Goal: Find specific page/section: Find specific page/section

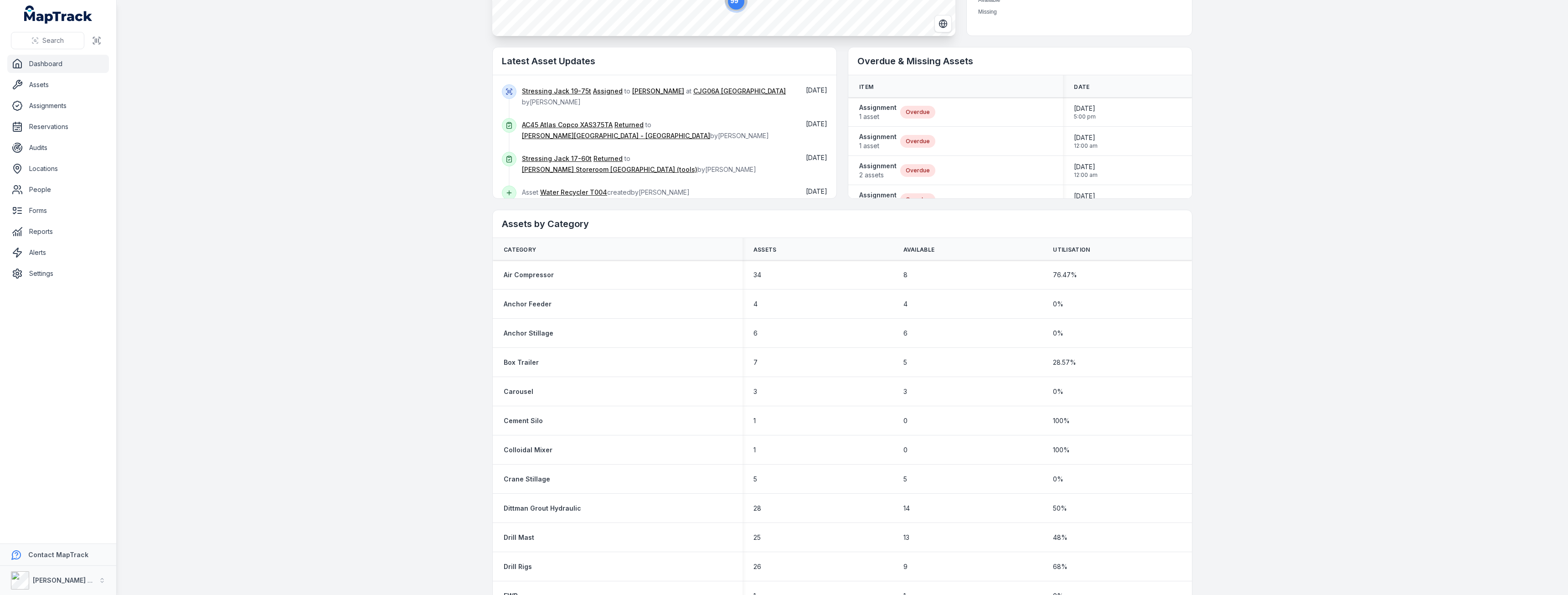
scroll to position [273, 0]
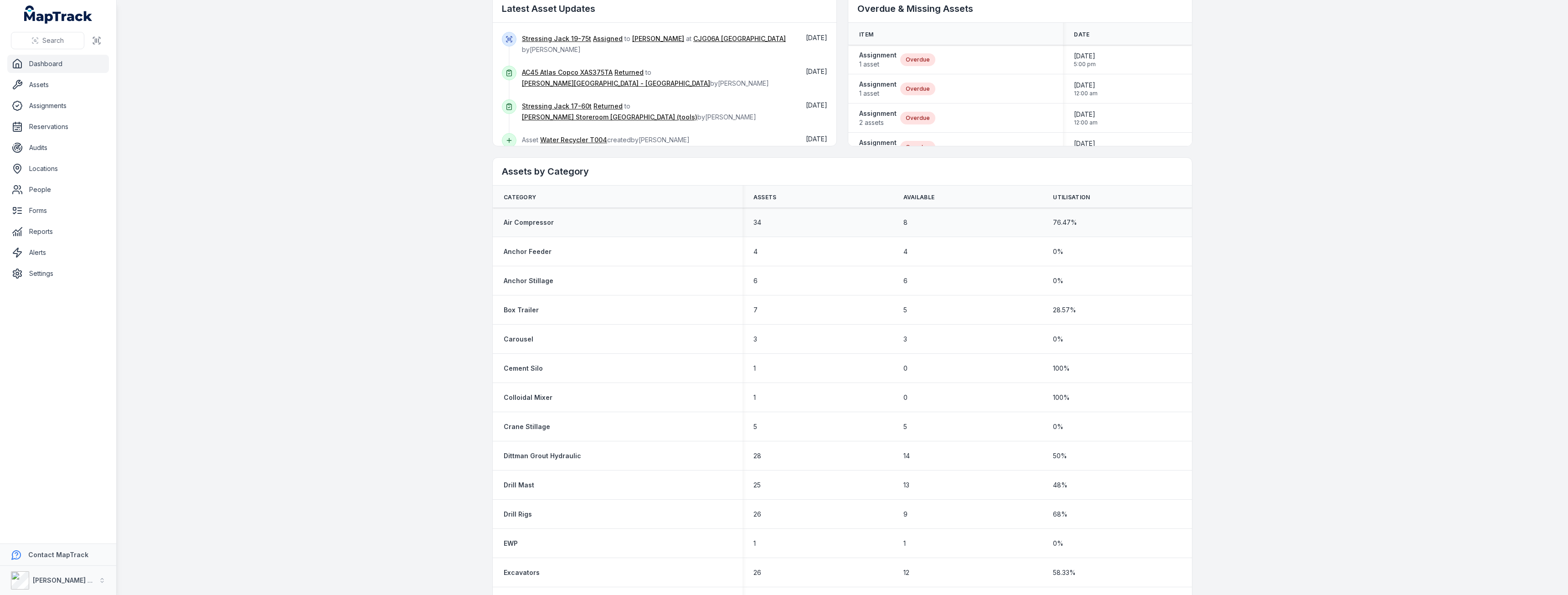
click at [672, 222] on div "Air Compressor" at bounding box center [617, 222] width 228 height 9
click at [1021, 228] on div "8" at bounding box center [967, 222] width 150 height 16
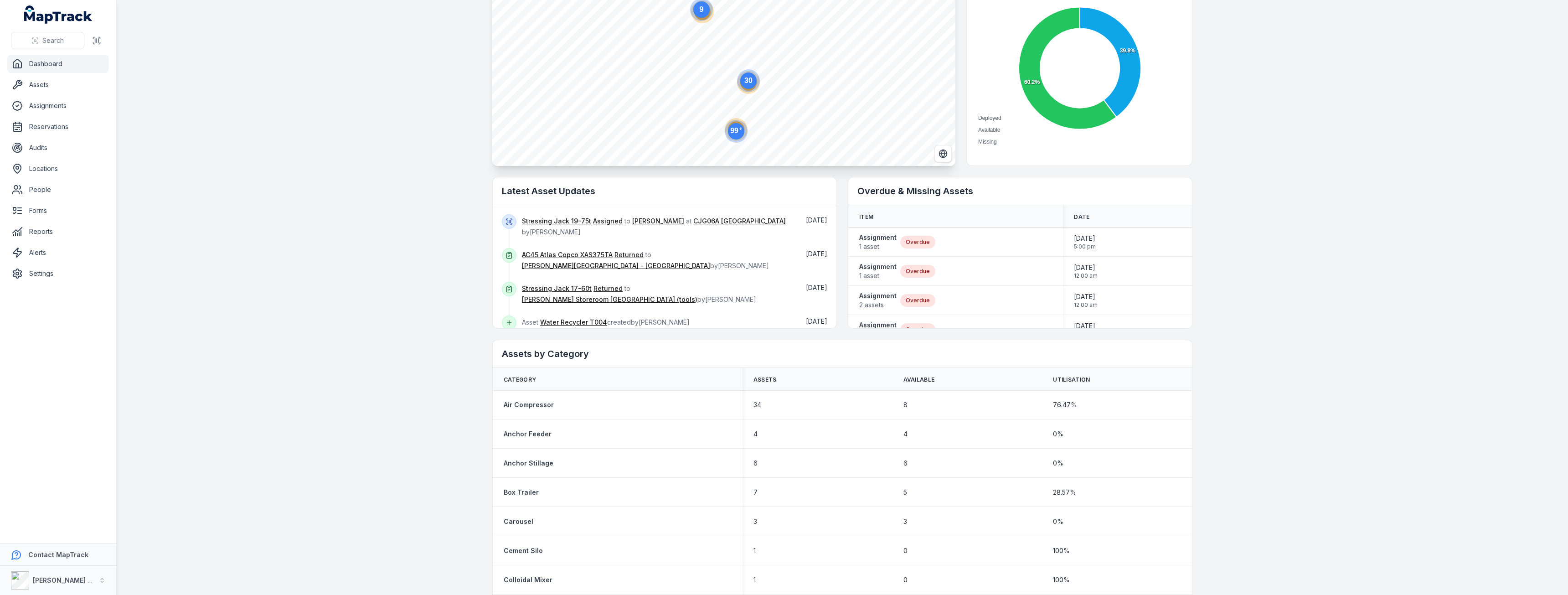
scroll to position [0, 0]
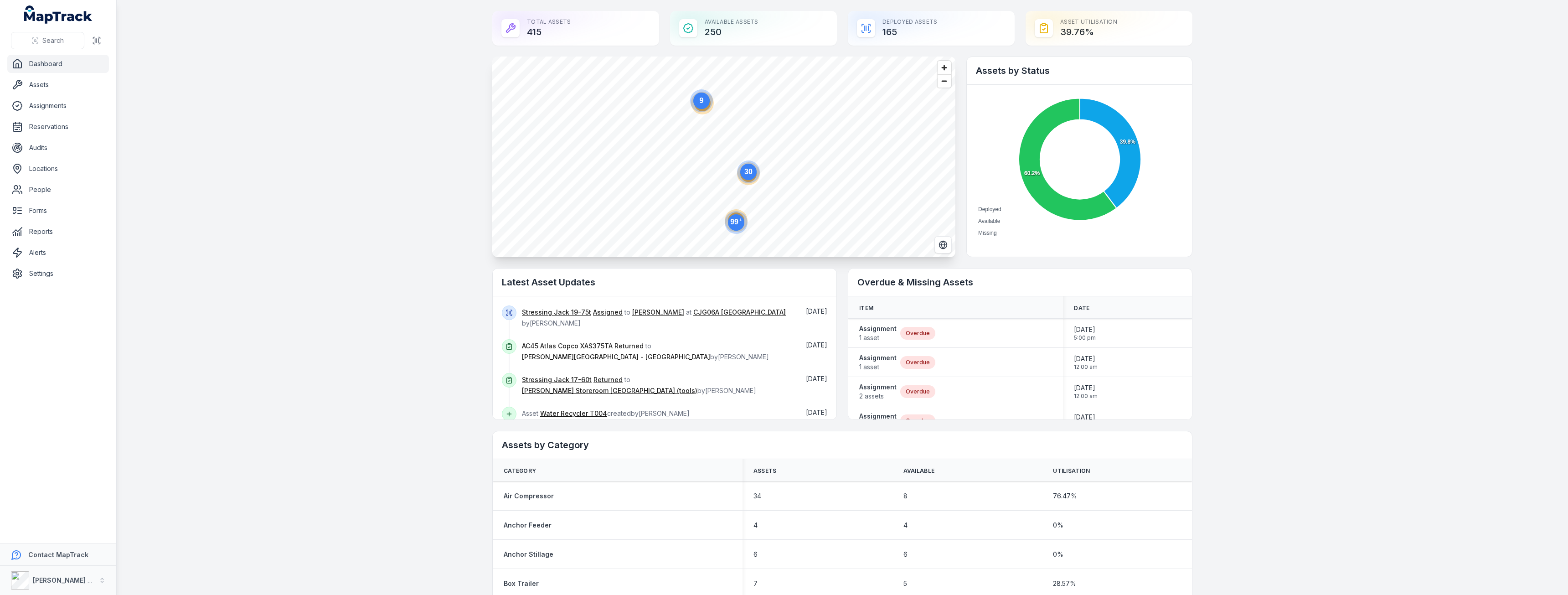
click at [561, 28] on div "Total Assets 415" at bounding box center [576, 28] width 167 height 35
click at [45, 90] on link "Assets" at bounding box center [58, 85] width 102 height 18
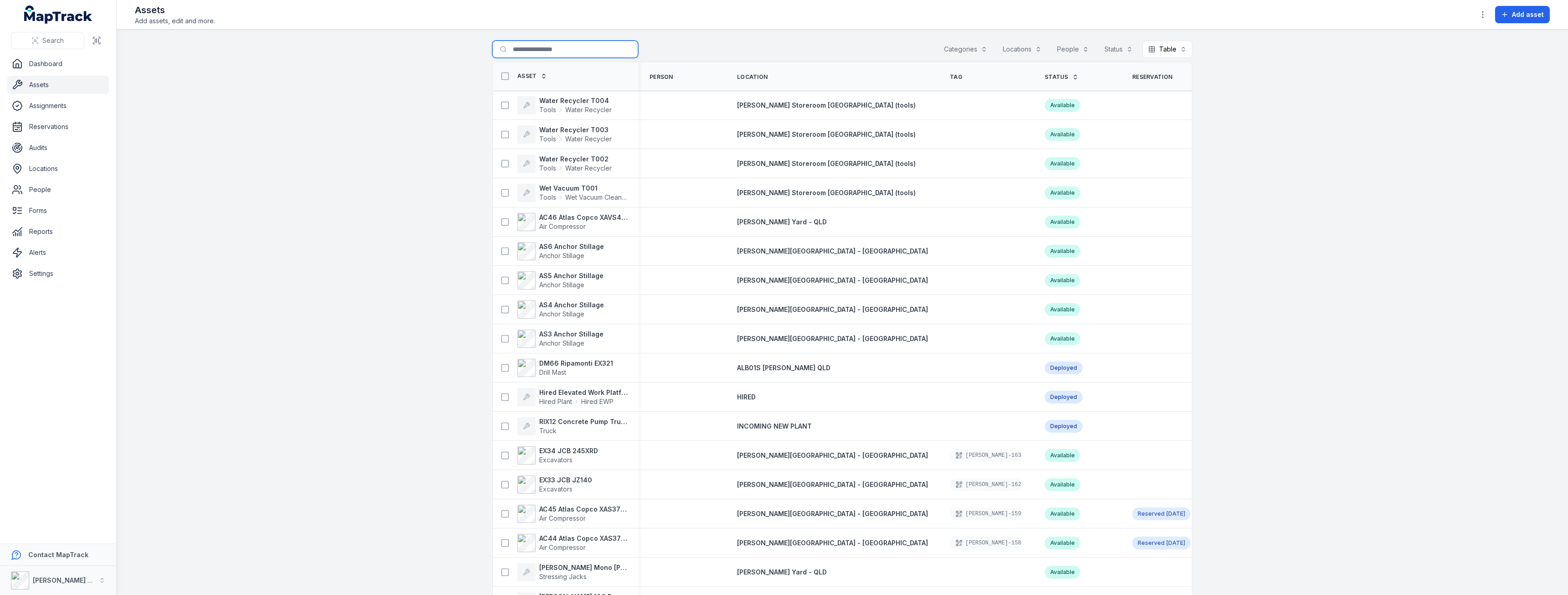
click at [544, 51] on input "Search for assets" at bounding box center [565, 49] width 146 height 17
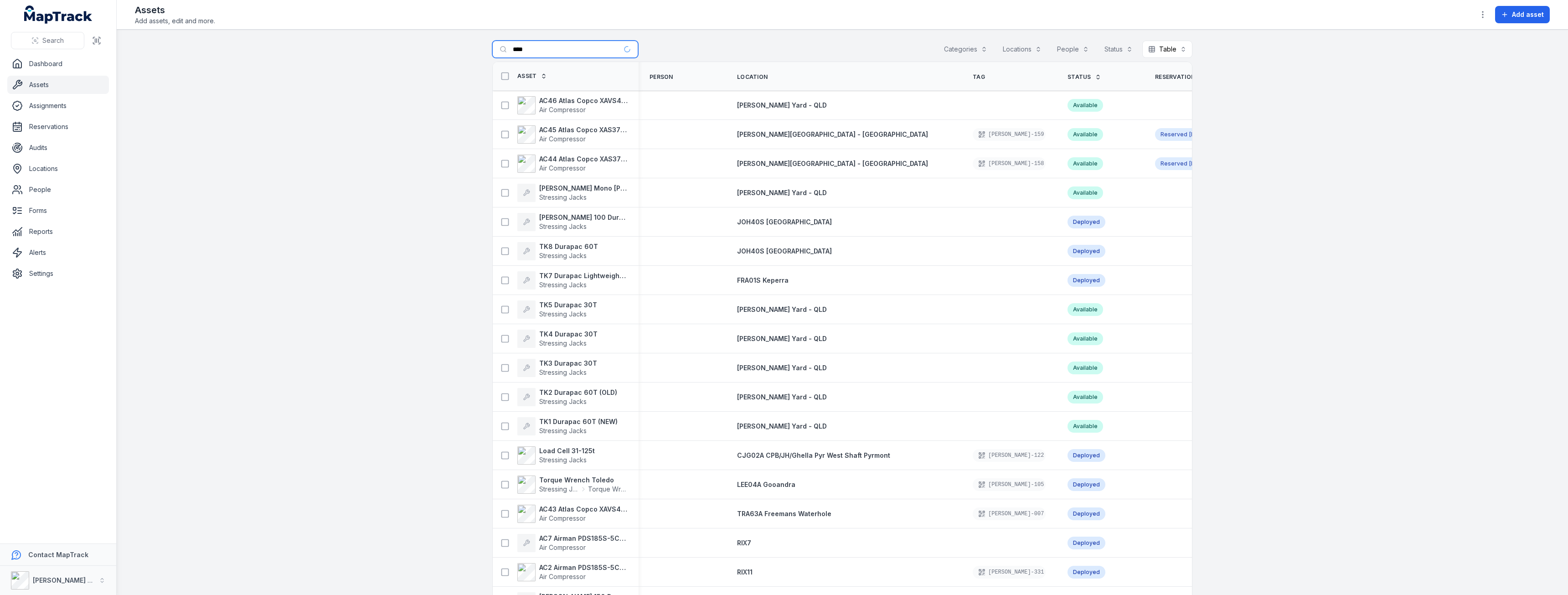
type input "****"
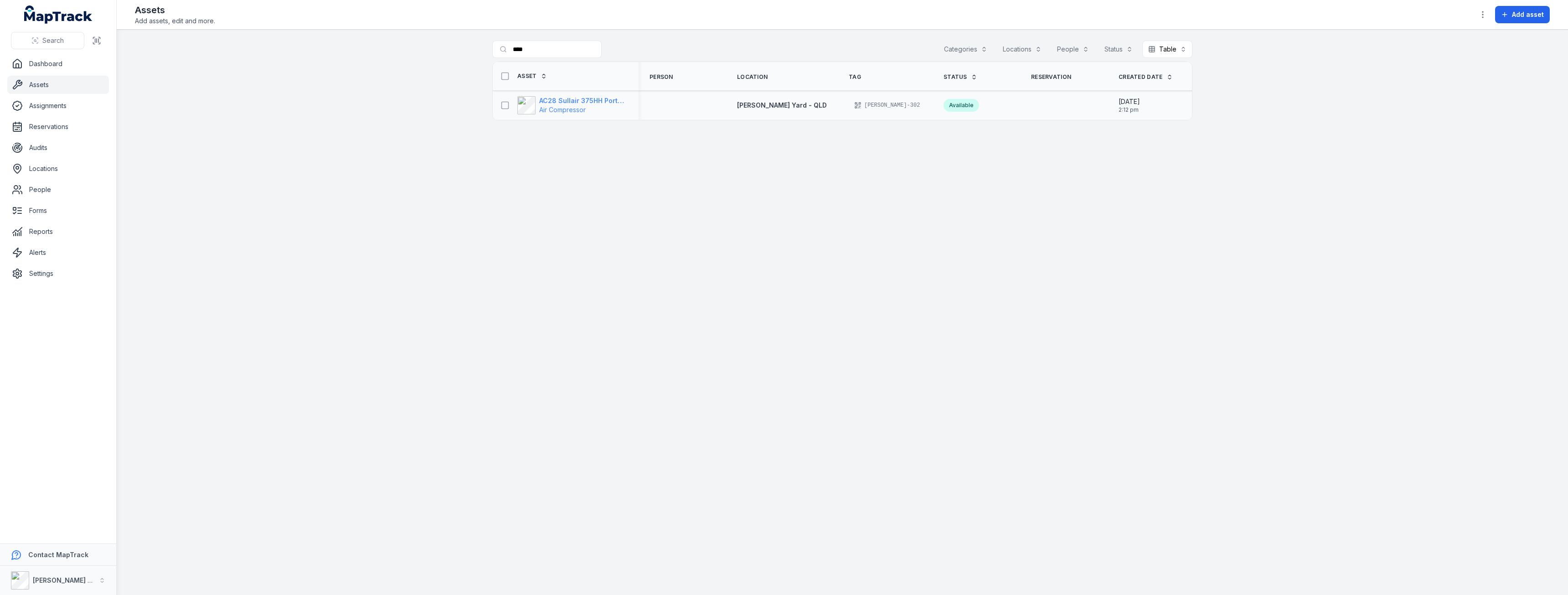
click at [565, 107] on span "Air Compressor" at bounding box center [562, 110] width 46 height 8
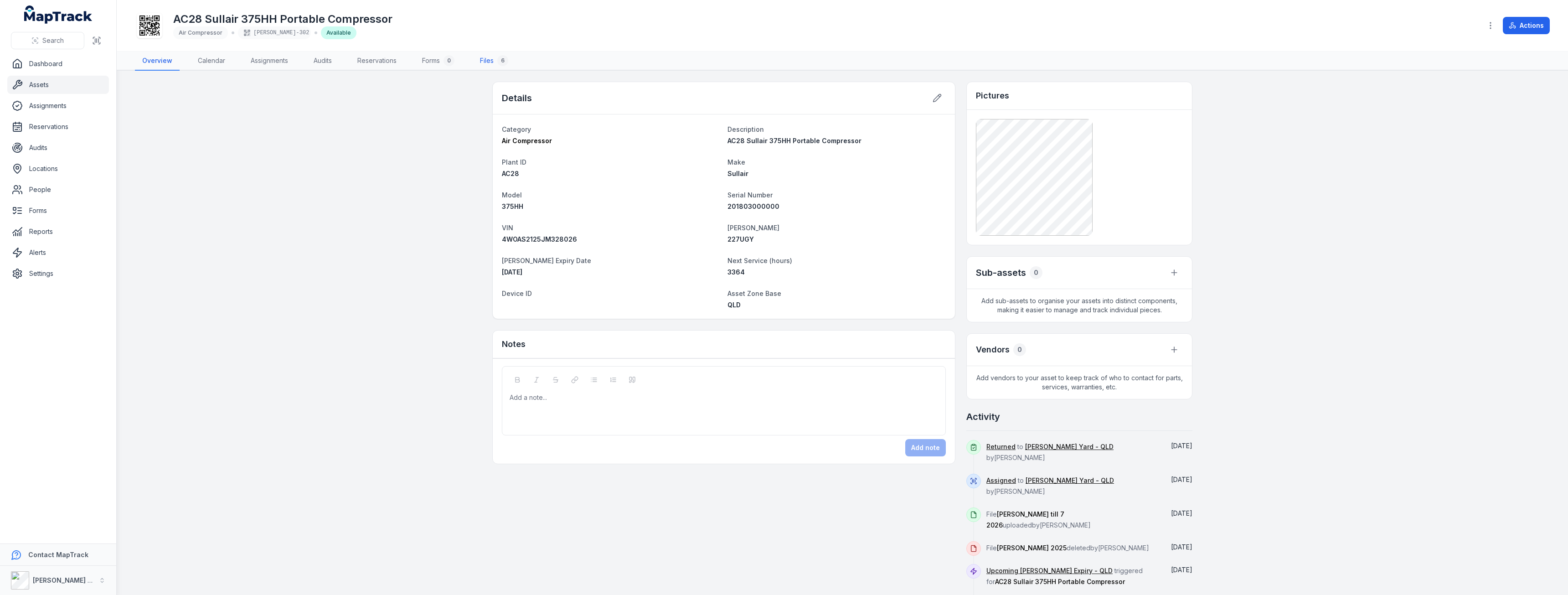
click at [494, 60] on link "Files 6" at bounding box center [494, 61] width 43 height 19
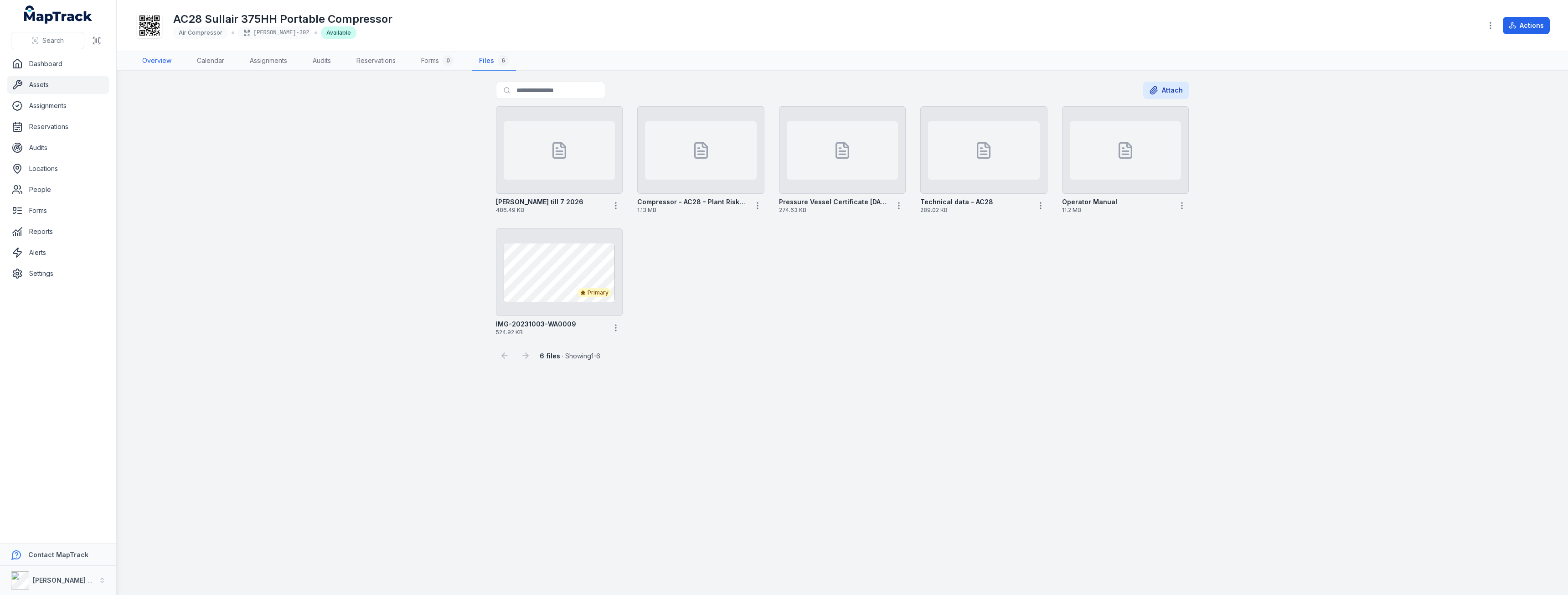
click at [155, 63] on link "Overview" at bounding box center [157, 61] width 44 height 19
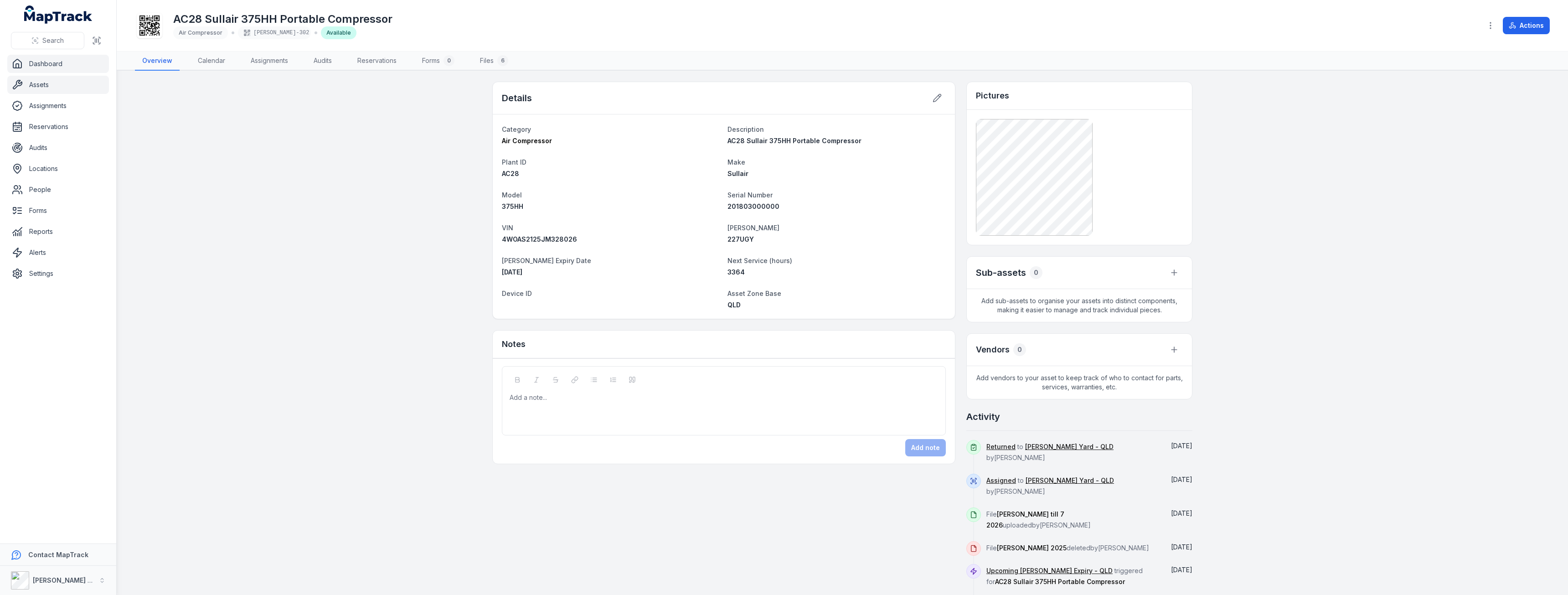
click at [26, 58] on link "Dashboard" at bounding box center [58, 64] width 102 height 18
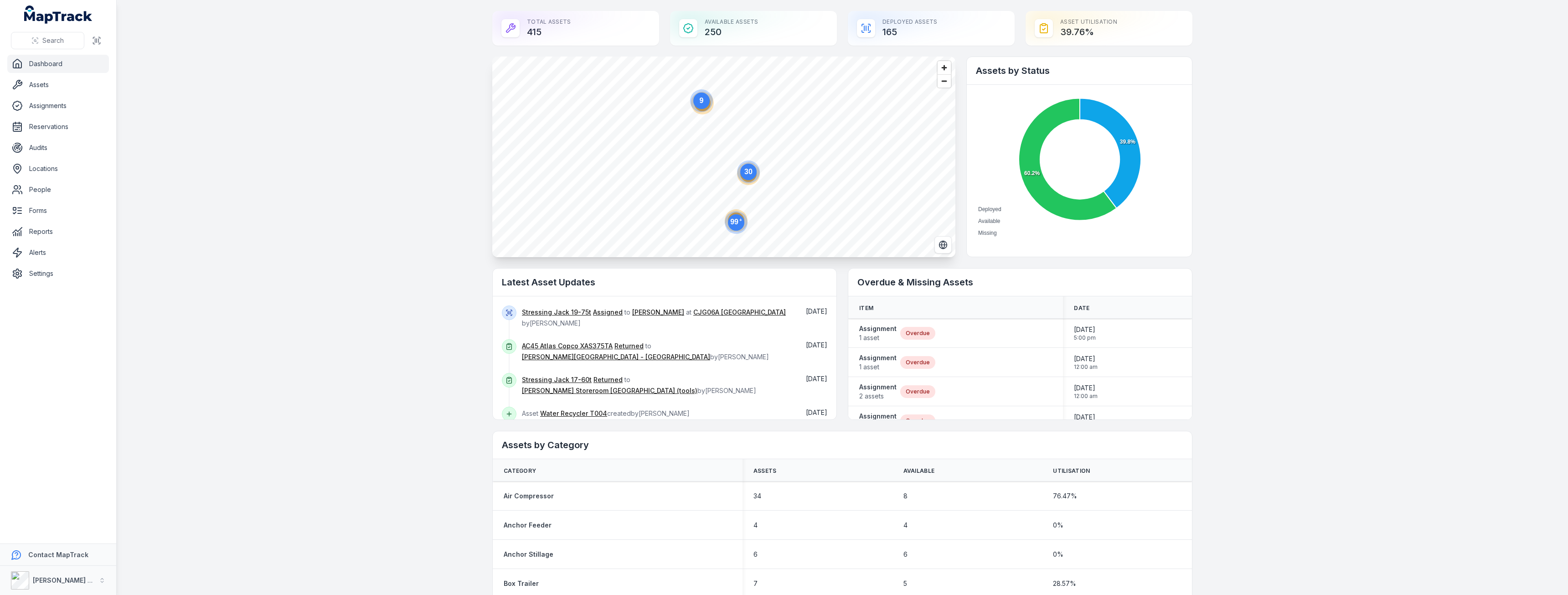
click at [743, 177] on circle at bounding box center [748, 172] width 16 height 16
click at [701, 128] on circle at bounding box center [705, 117] width 23 height 23
click at [761, 154] on circle at bounding box center [763, 150] width 16 height 16
click at [717, 228] on circle at bounding box center [724, 223] width 16 height 16
click at [721, 158] on ellipse "button" at bounding box center [724, 155] width 11 height 11
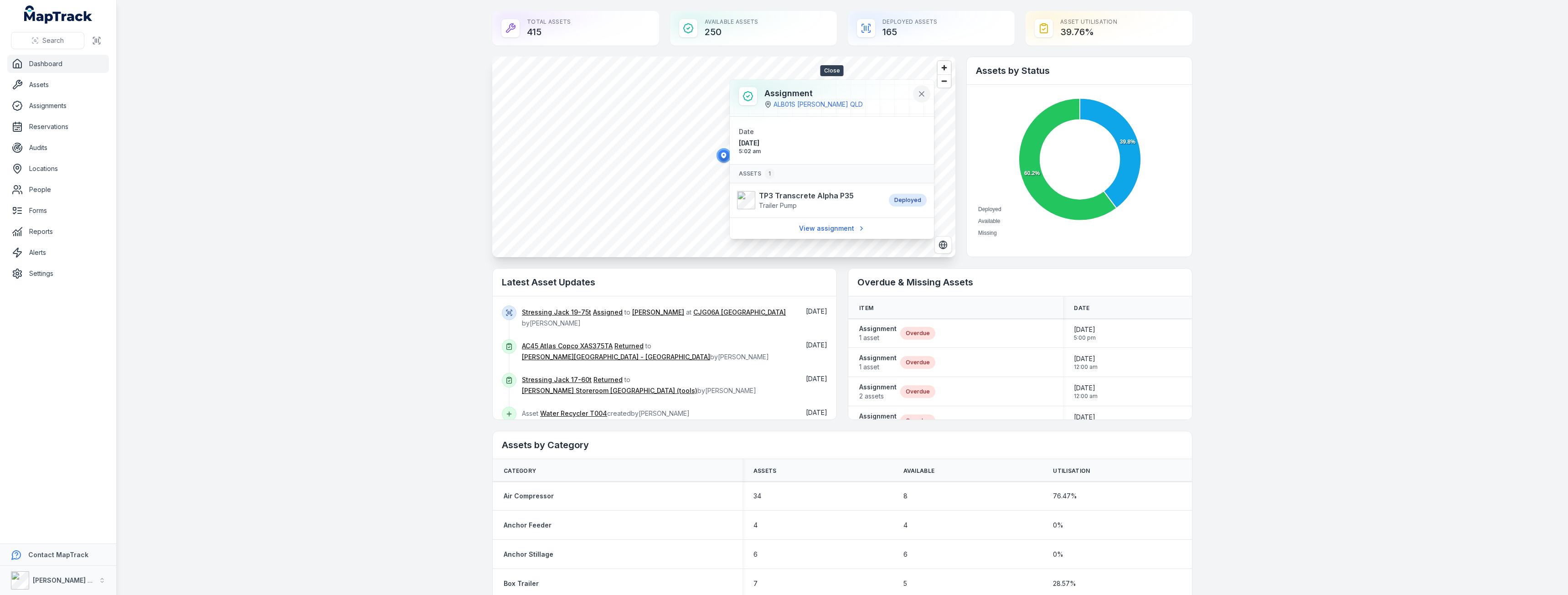
click at [919, 92] on icon at bounding box center [922, 94] width 9 height 9
click at [939, 78] on span "Zoom out" at bounding box center [944, 81] width 13 height 13
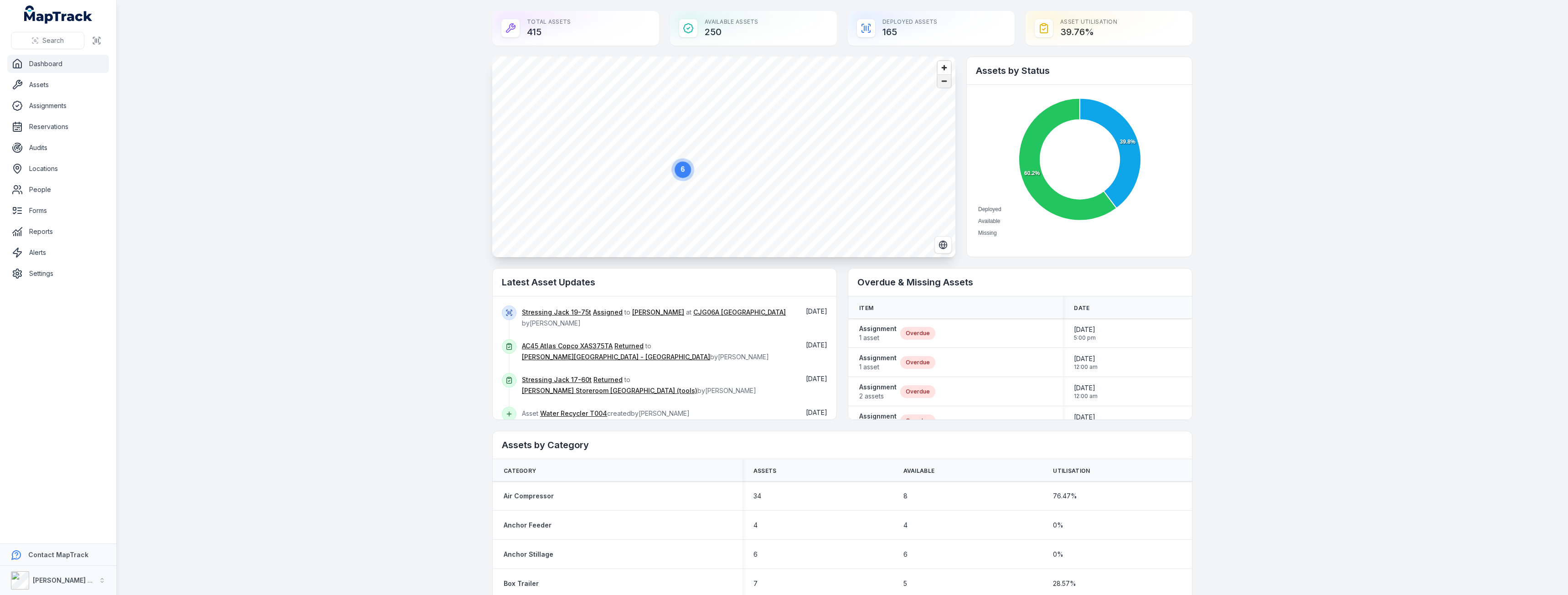
click at [939, 78] on span "Zoom out" at bounding box center [944, 81] width 13 height 13
click at [944, 85] on span "Zoom out" at bounding box center [944, 81] width 13 height 13
click at [939, 86] on span "Zoom out" at bounding box center [944, 81] width 13 height 13
click at [576, 116] on circle at bounding box center [583, 111] width 16 height 16
click at [721, 146] on text "5" at bounding box center [723, 143] width 4 height 8
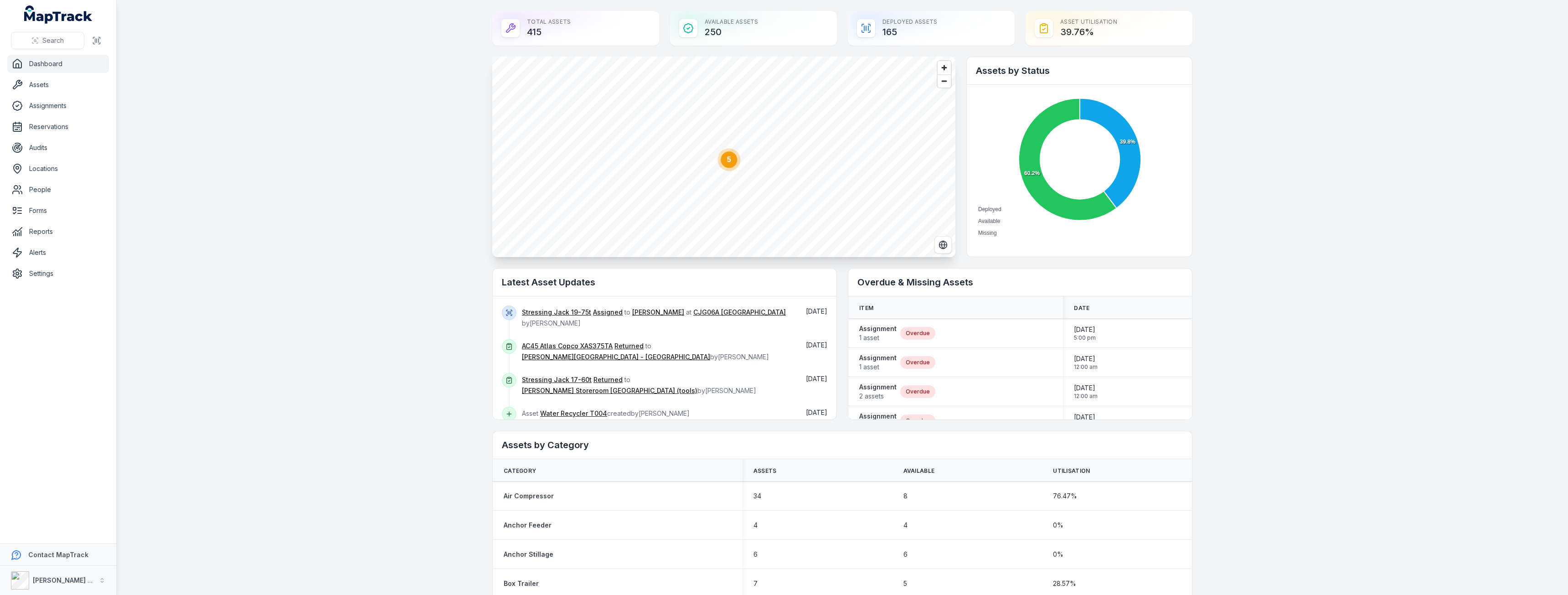
click at [727, 163] on text "5" at bounding box center [729, 159] width 4 height 8
click at [728, 161] on text "5" at bounding box center [729, 161] width 4 height 8
click at [728, 161] on text "5" at bounding box center [730, 161] width 4 height 8
click at [690, 195] on circle "button" at bounding box center [691, 195] width 2 height 2
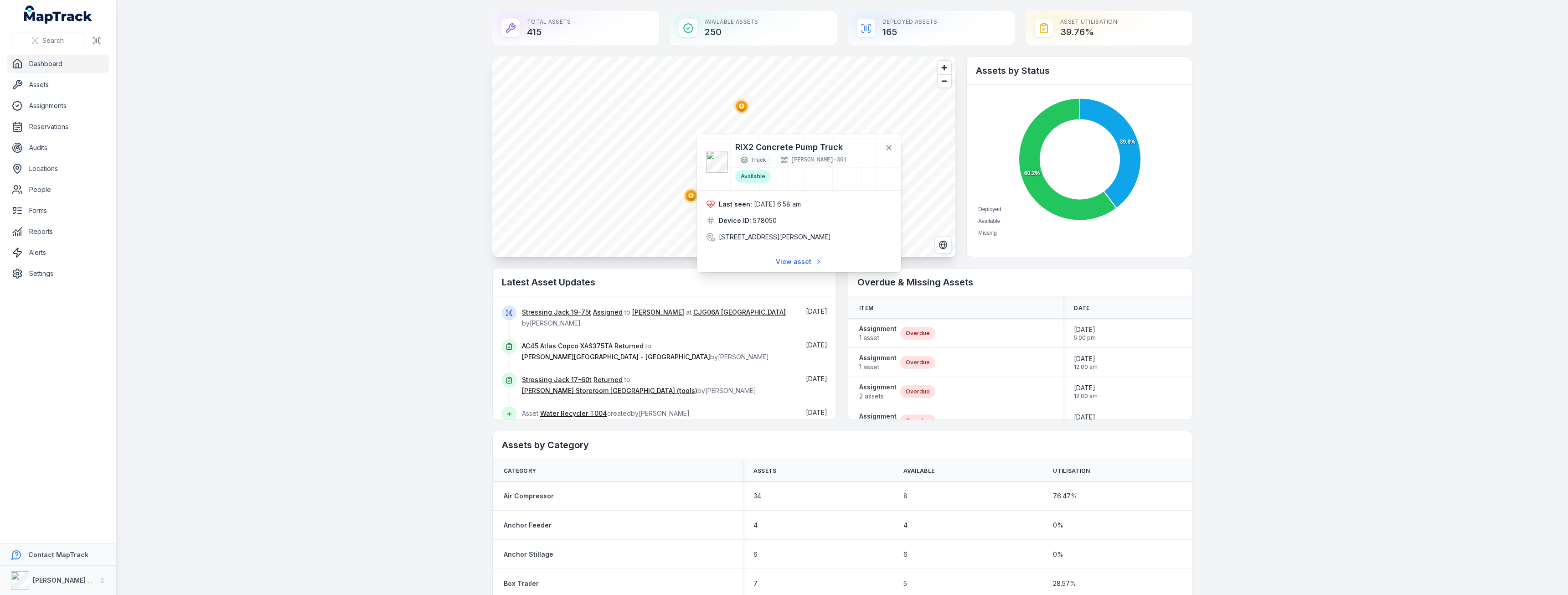
click at [741, 106] on circle "button" at bounding box center [741, 106] width 2 height 2
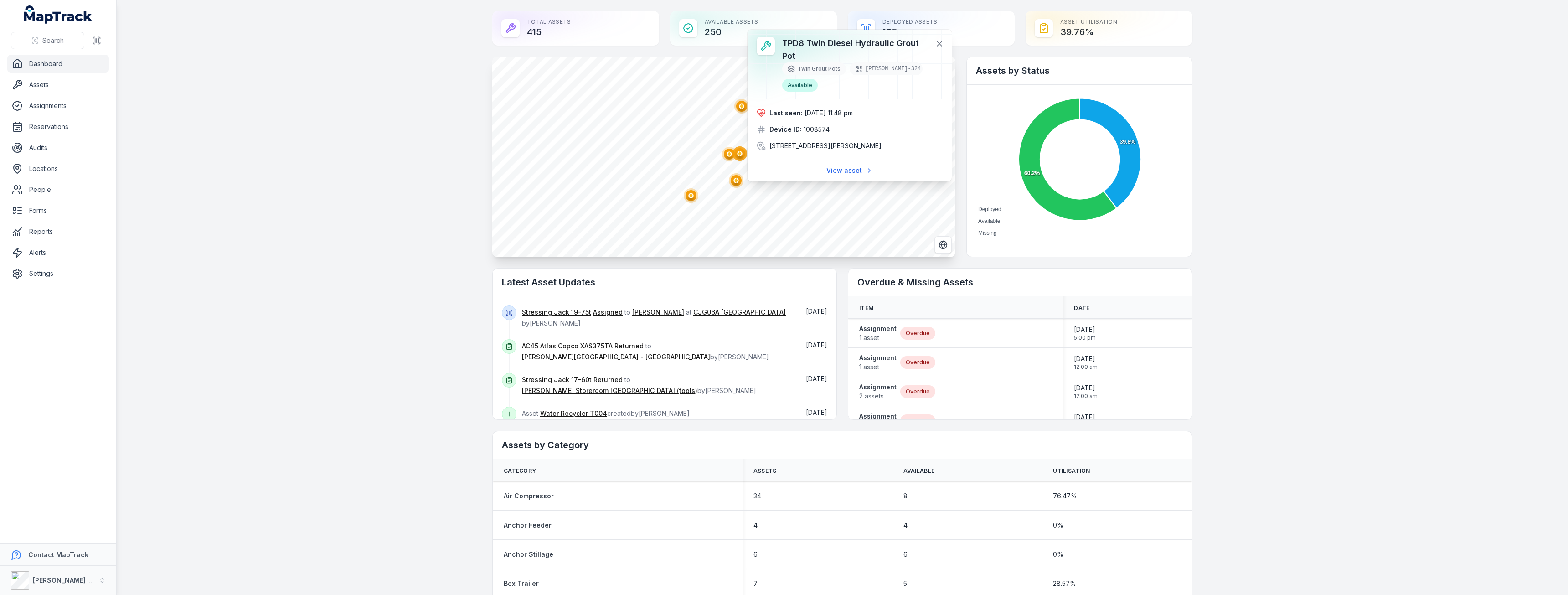
click at [737, 151] on ellipse "button" at bounding box center [740, 153] width 11 height 11
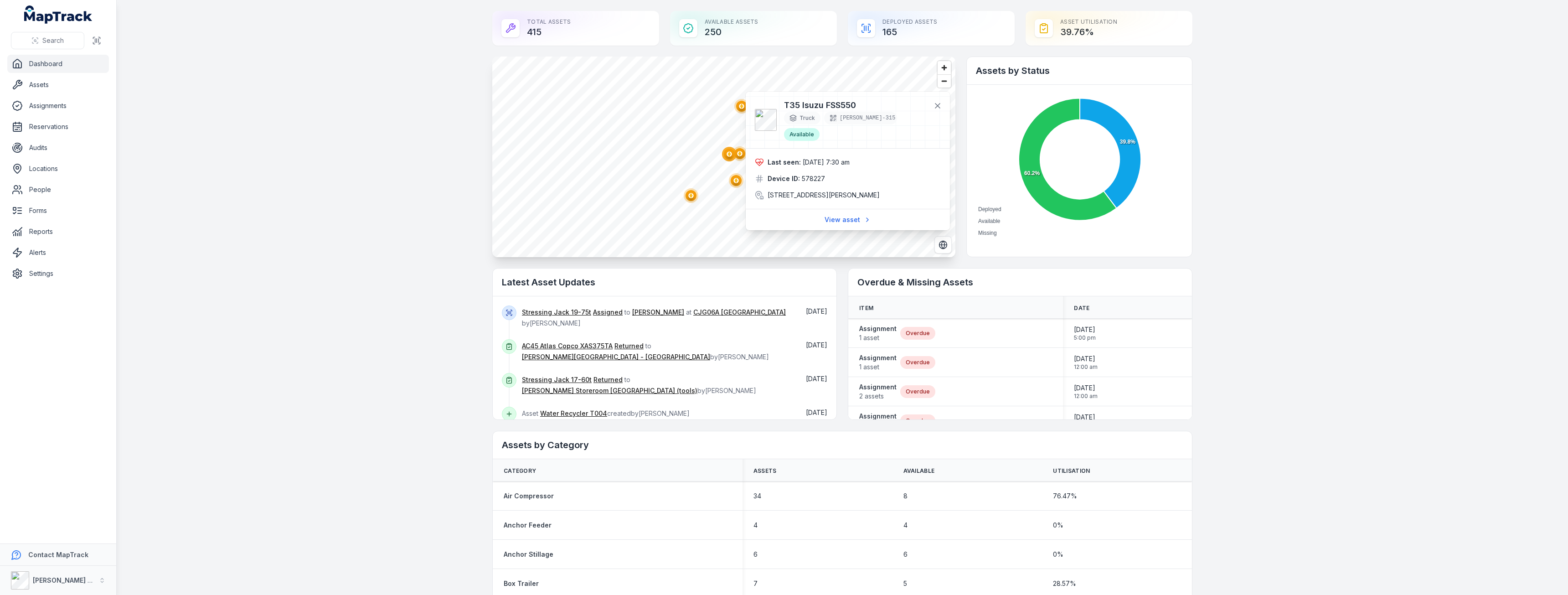
click at [725, 150] on ellipse "button" at bounding box center [729, 154] width 11 height 11
click at [730, 183] on ellipse "button" at bounding box center [736, 181] width 11 height 11
click at [937, 85] on span "Zoom out" at bounding box center [944, 81] width 13 height 13
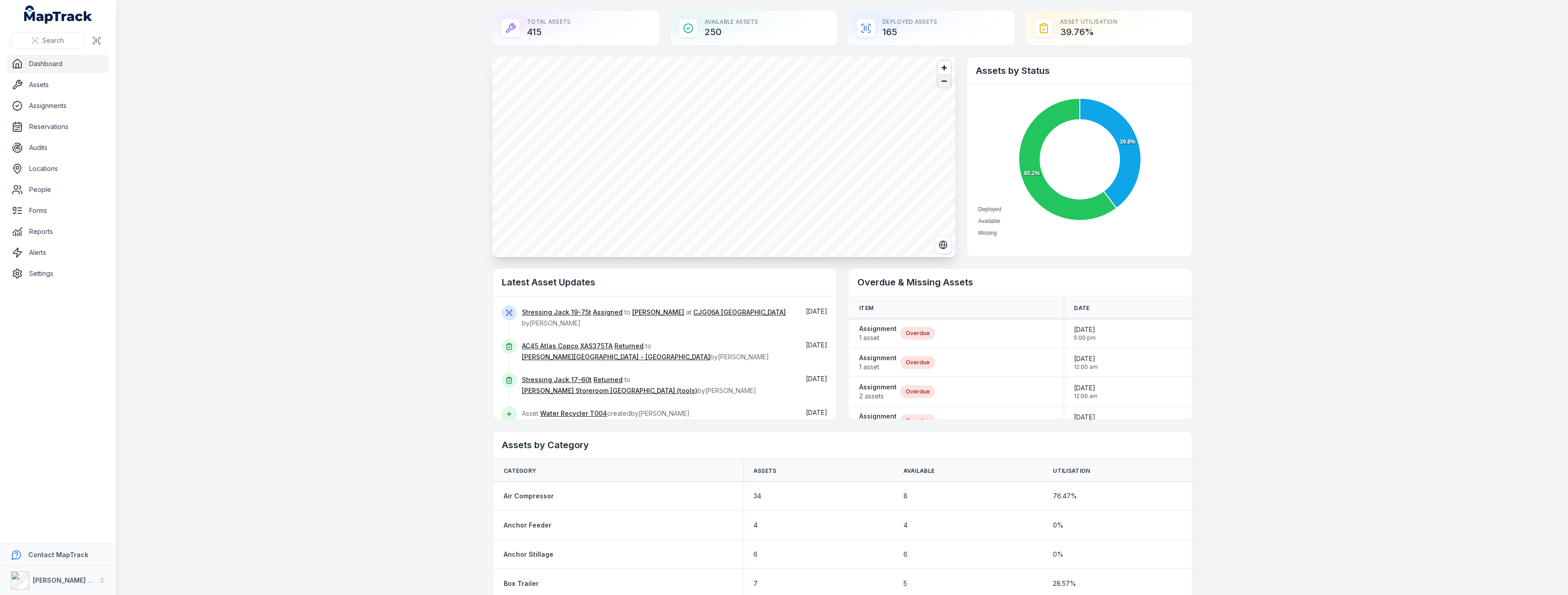
click at [937, 85] on span "Zoom out" at bounding box center [944, 81] width 13 height 13
click at [628, 191] on ellipse "button" at bounding box center [634, 194] width 11 height 11
click at [828, 128] on icon at bounding box center [831, 132] width 9 height 9
